Goal: Transaction & Acquisition: Purchase product/service

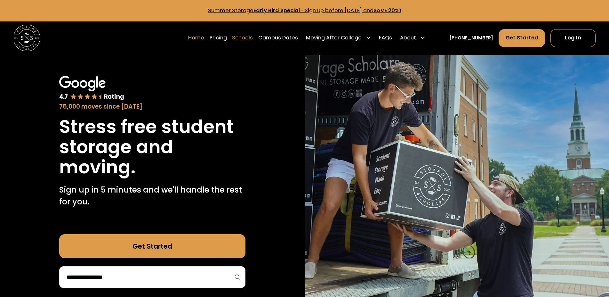
click at [253, 39] on link "Schools" at bounding box center [242, 37] width 21 height 19
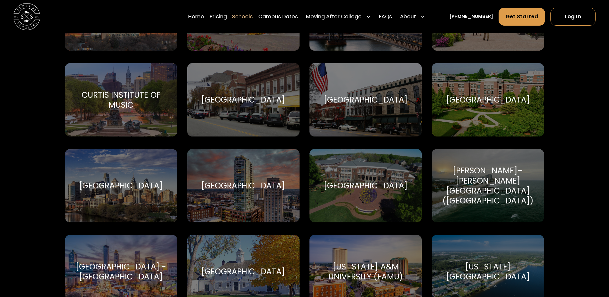
scroll to position [1011, 0]
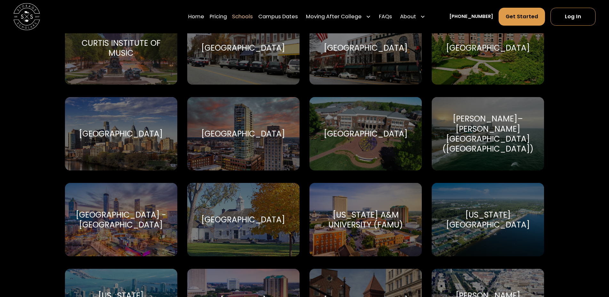
click at [391, 112] on div "Elon University Elon University" at bounding box center [365, 133] width 112 height 73
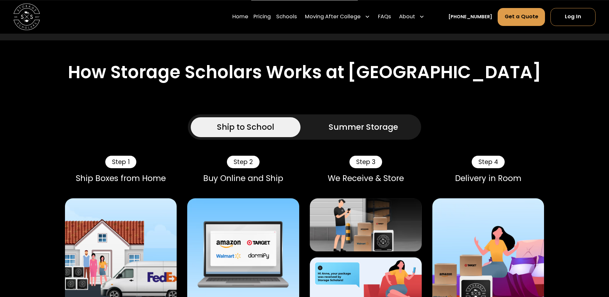
scroll to position [392, 0]
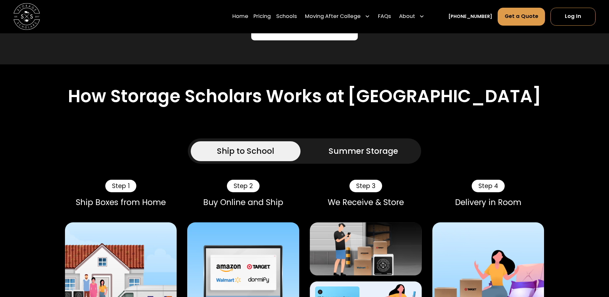
click at [354, 145] on div "Summer Storage" at bounding box center [362, 151] width 69 height 12
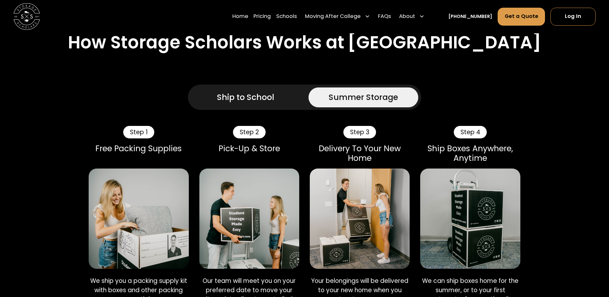
scroll to position [457, 0]
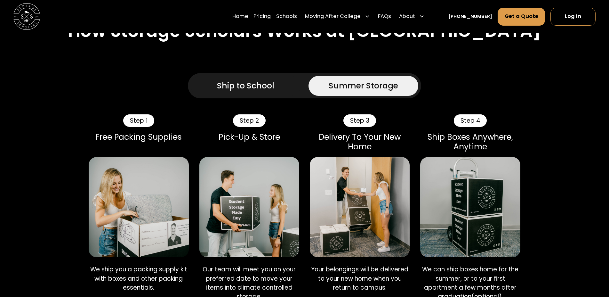
click at [247, 80] on div "Ship to School" at bounding box center [245, 86] width 57 height 12
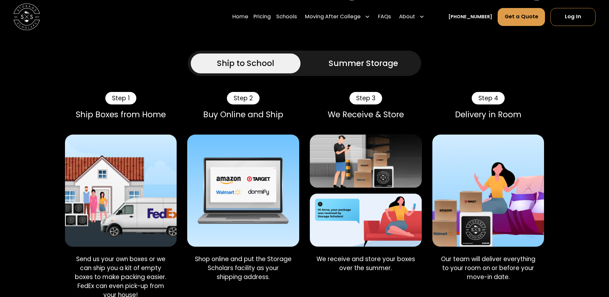
scroll to position [489, 0]
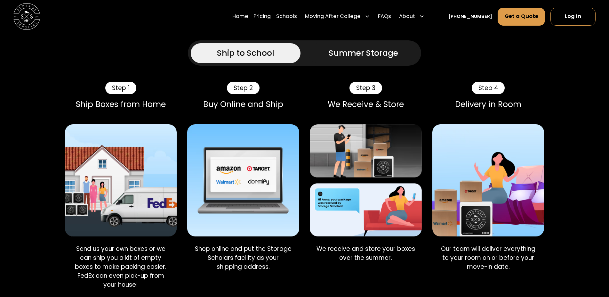
click at [350, 47] on div "Summer Storage" at bounding box center [362, 53] width 69 height 12
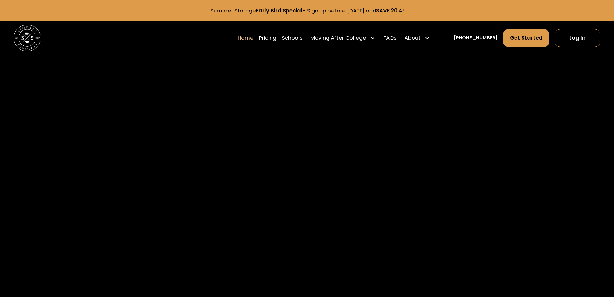
click at [229, 83] on body "Enter Giveaway Summer Storage Early Bird Special - Sign up before [DATE] and SA…" at bounding box center [307, 148] width 614 height 297
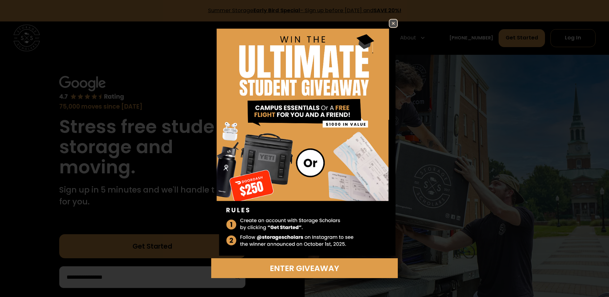
click at [395, 22] on img at bounding box center [393, 24] width 8 height 8
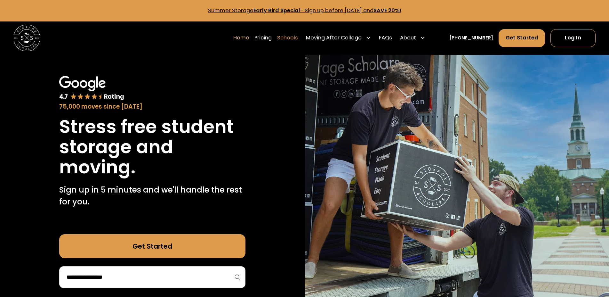
click at [295, 34] on link "Schools" at bounding box center [287, 37] width 21 height 19
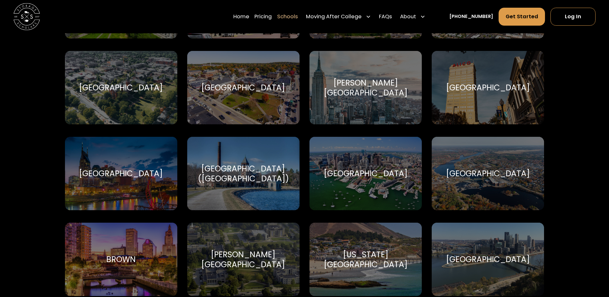
scroll to position [587, 0]
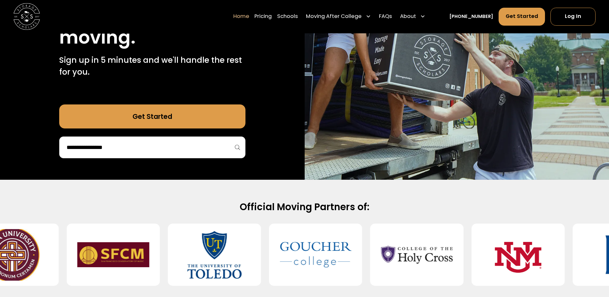
scroll to position [65, 0]
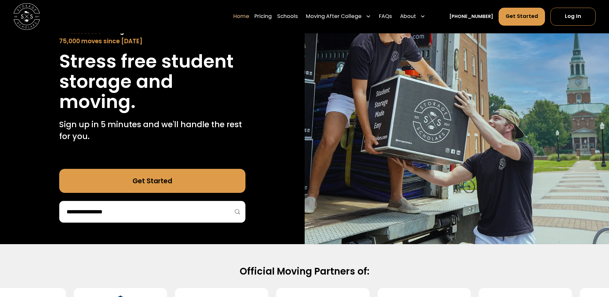
click at [131, 180] on link "Get Started" at bounding box center [152, 181] width 186 height 24
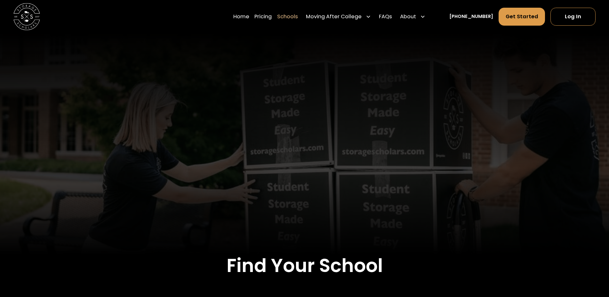
scroll to position [1011, 0]
